Goal: Information Seeking & Learning: Learn about a topic

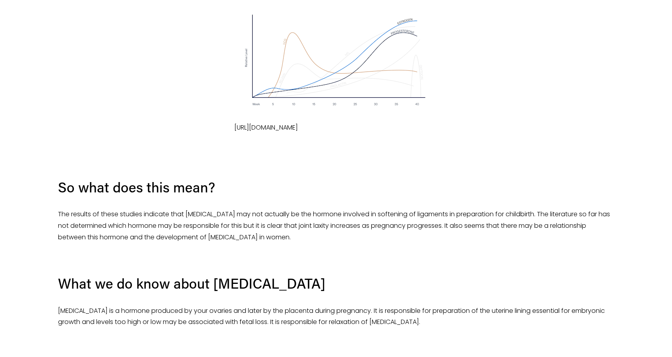
scroll to position [842, 0]
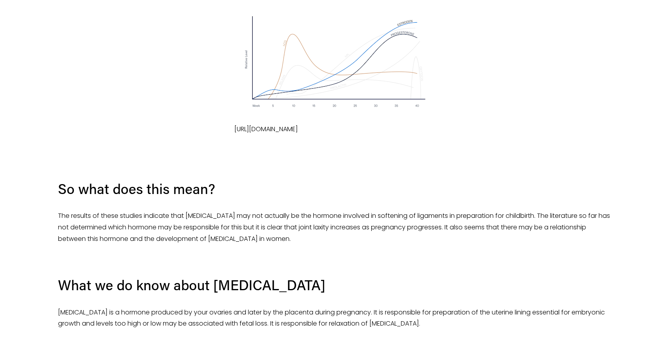
click at [353, 41] on div at bounding box center [335, 61] width 203 height 112
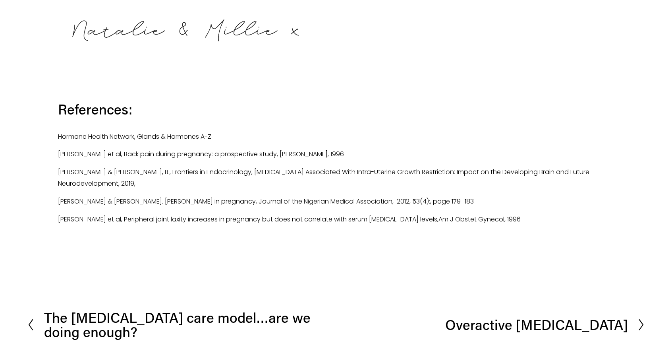
scroll to position [1392, 0]
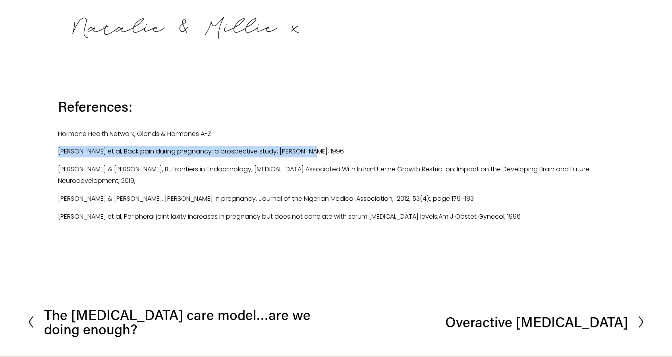
drag, startPoint x: 58, startPoint y: 151, endPoint x: 306, endPoint y: 152, distance: 247.4
click at [306, 152] on p "[PERSON_NAME] et al, Back pain during pregnancy: a prospective study, [PERSON_N…" at bounding box center [336, 152] width 556 height 12
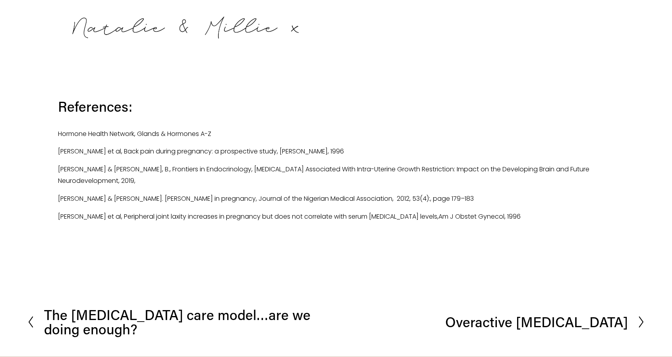
click at [166, 178] on p "[PERSON_NAME] & [PERSON_NAME], B., Frontiers in Endocrinology, [MEDICAL_DATA] A…" at bounding box center [336, 175] width 556 height 23
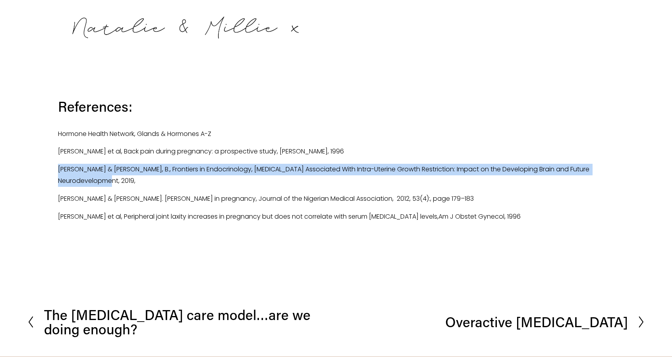
drag, startPoint x: 136, startPoint y: 184, endPoint x: 59, endPoint y: 166, distance: 79.3
click at [59, 166] on p "[PERSON_NAME] & [PERSON_NAME], B., Frontiers in Endocrinology, [MEDICAL_DATA] A…" at bounding box center [336, 175] width 556 height 23
copy p "[PERSON_NAME] & [PERSON_NAME], B., Frontiers in Endocrinology, [MEDICAL_DATA] A…"
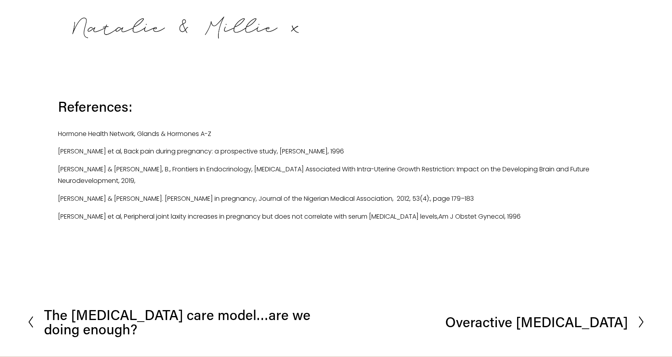
click at [316, 106] on h3 "References:" at bounding box center [336, 106] width 556 height 19
click at [438, 199] on p "[PERSON_NAME] & [PERSON_NAME]. [PERSON_NAME] in pregnancy, Journal of the Niger…" at bounding box center [336, 199] width 556 height 12
